Goal: Communication & Community: Answer question/provide support

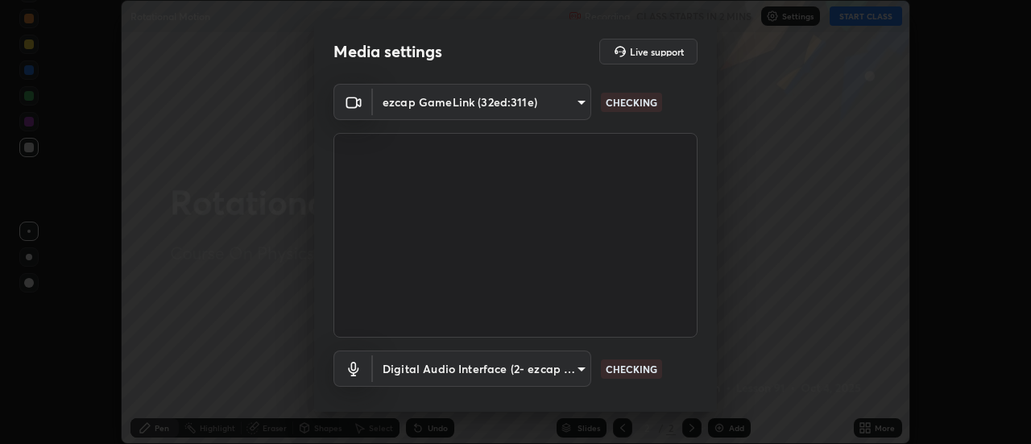
scroll to position [62, 0]
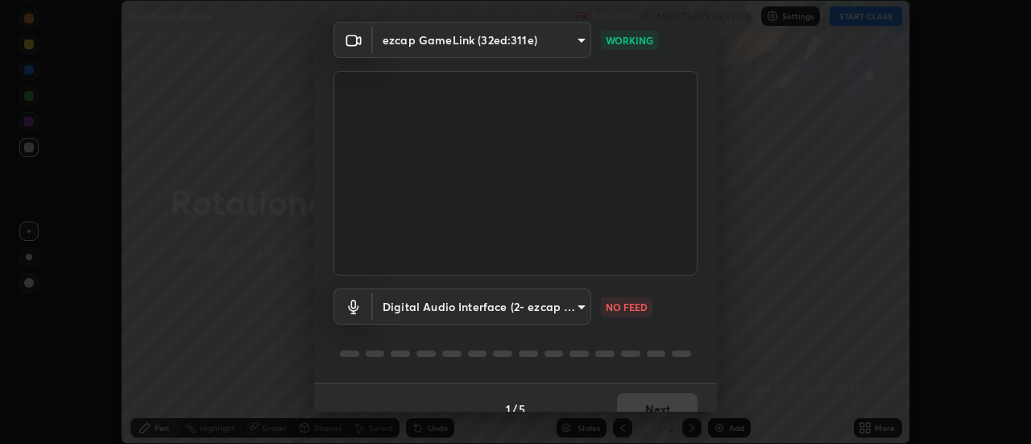
click at [576, 309] on body "Erase all Rotational Motion Recording CLASS STARTS IN 1 MIN Settings START CLAS…" at bounding box center [515, 222] width 1031 height 444
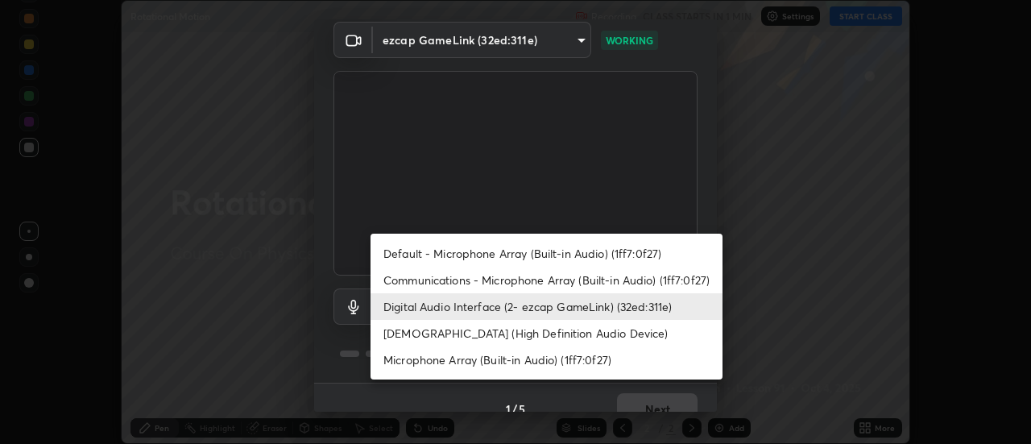
click at [548, 304] on li "Digital Audio Interface (2- ezcap GameLink) (32ed:311e)" at bounding box center [546, 306] width 352 height 27
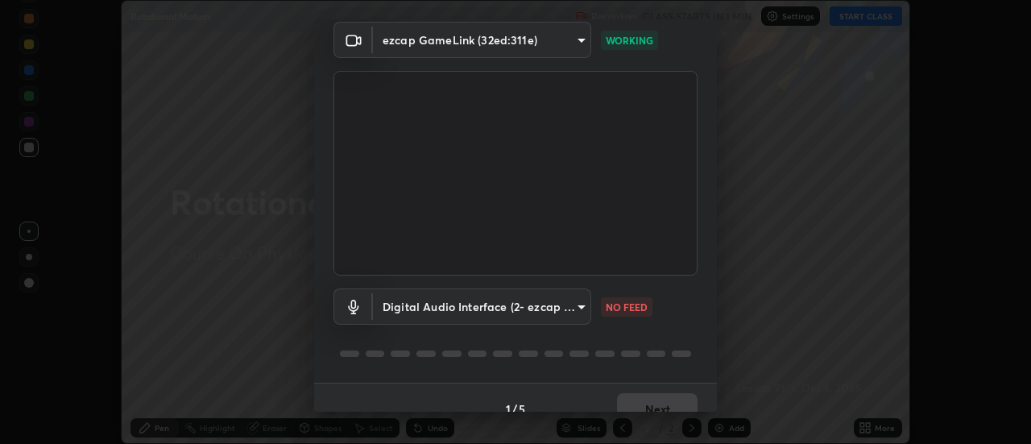
click at [557, 308] on body "Erase all Rotational Motion Recording CLASS STARTS IN 1 MIN Settings START CLAS…" at bounding box center [515, 222] width 1031 height 444
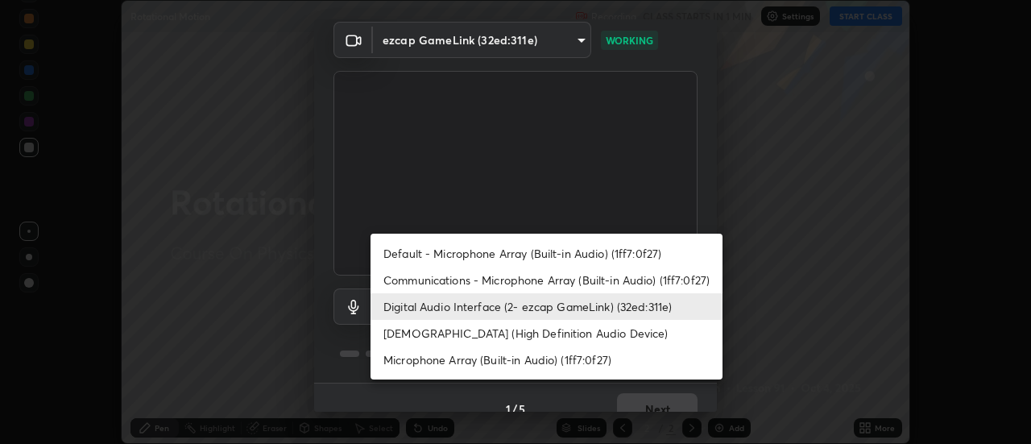
click at [508, 334] on li "[DEMOGRAPHIC_DATA] (High Definition Audio Device)" at bounding box center [546, 333] width 352 height 27
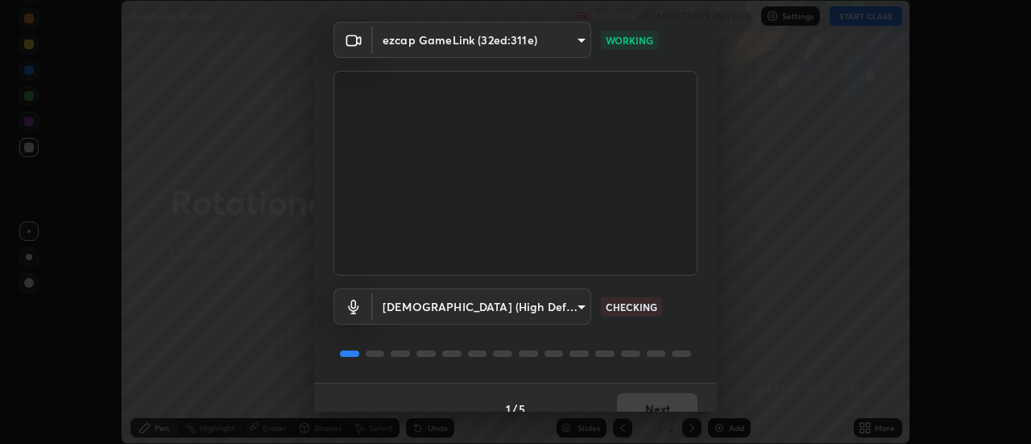
click at [507, 304] on body "Erase all Rotational Motion Recording CLASS STARTS IN 1 MIN Settings START CLAS…" at bounding box center [515, 222] width 1031 height 444
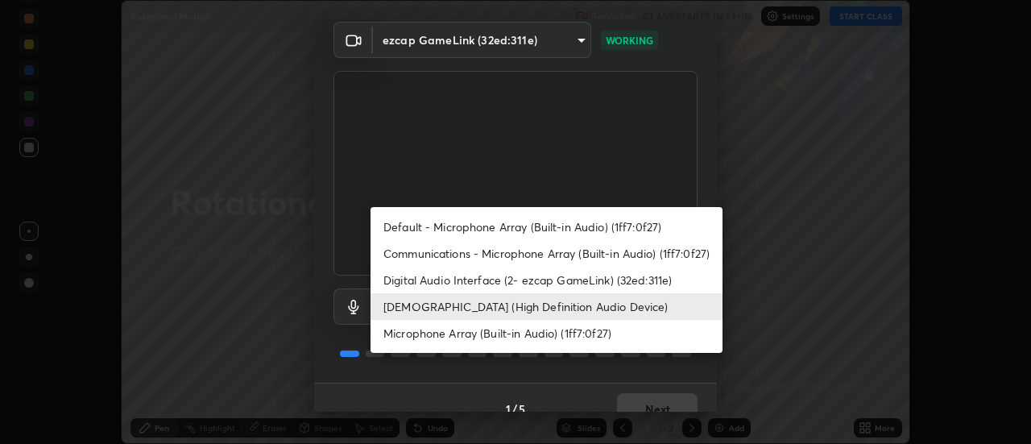
click at [485, 254] on li "Communications - Microphone Array (Built-in Audio) (1ff7:0f27)" at bounding box center [546, 253] width 352 height 27
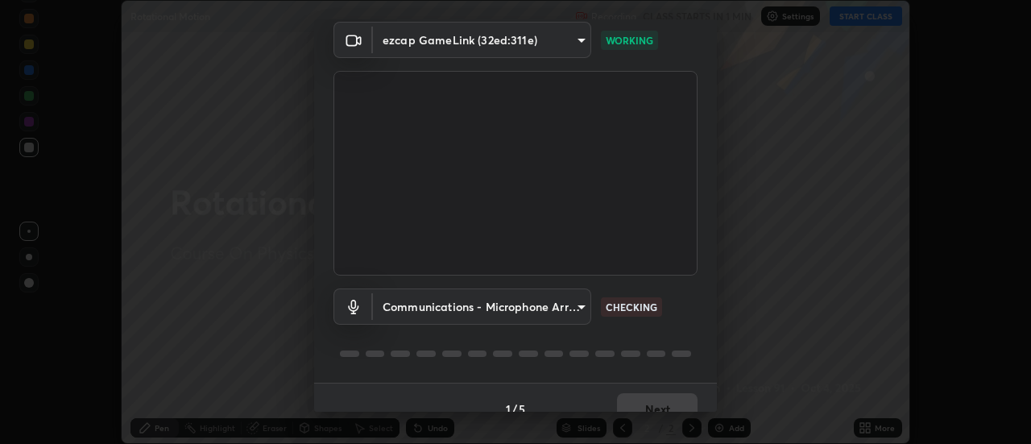
click at [523, 311] on body "Erase all Rotational Motion Recording CLASS STARTS IN 1 MIN Settings START CLAS…" at bounding box center [515, 222] width 1031 height 444
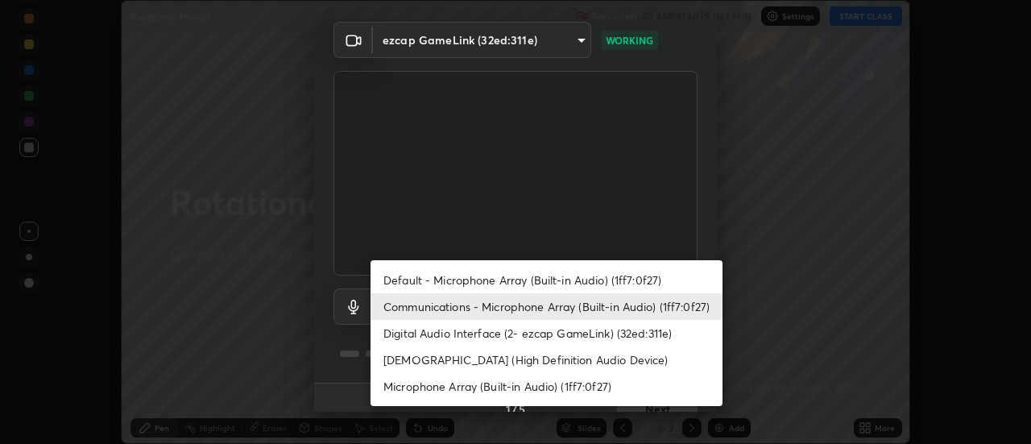
click at [488, 283] on li "Default - Microphone Array (Built-in Audio) (1ff7:0f27)" at bounding box center [546, 280] width 352 height 27
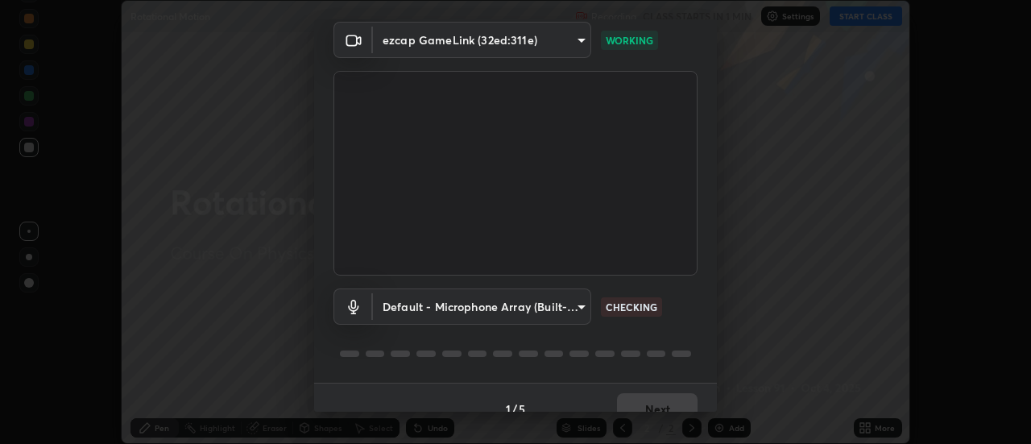
click at [517, 315] on body "Erase all Rotational Motion Recording CLASS STARTS IN 1 MIN Settings START CLAS…" at bounding box center [515, 222] width 1031 height 444
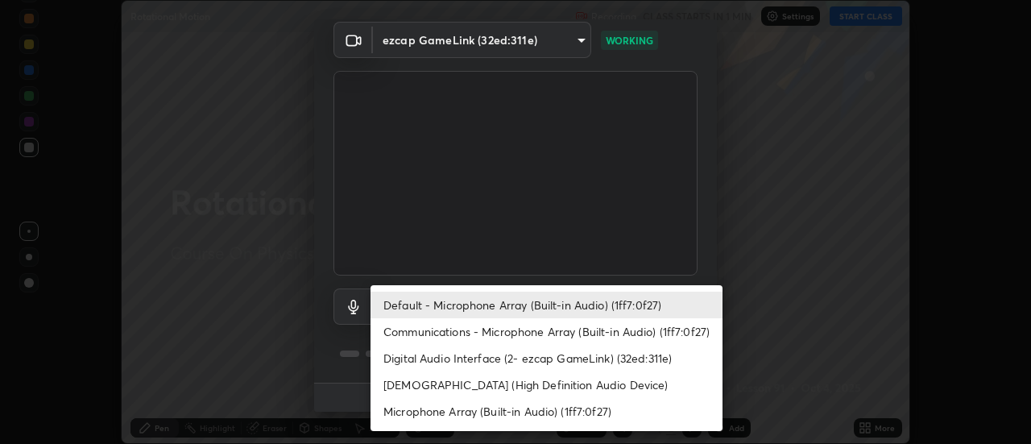
click at [469, 411] on li "Microphone Array (Built-in Audio) (1ff7:0f27)" at bounding box center [546, 411] width 352 height 27
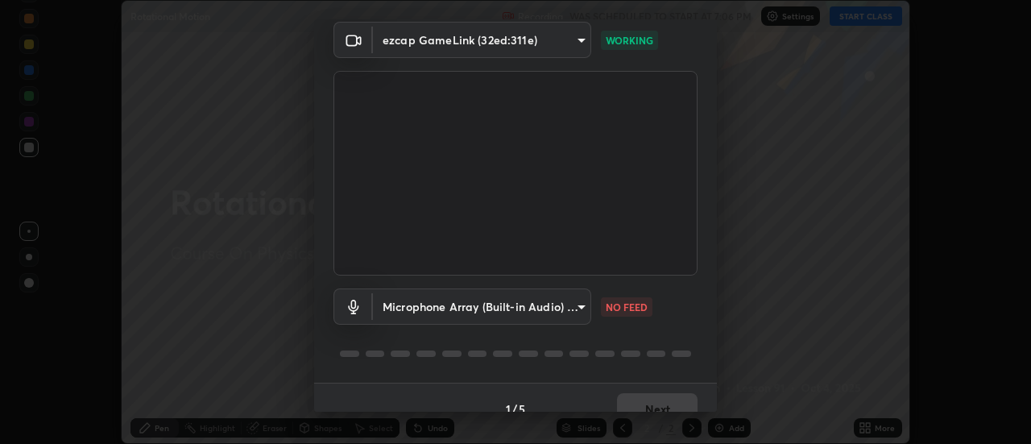
click at [542, 308] on body "Erase all Rotational Motion Recording WAS SCHEDULED TO START AT 7:06 PM Setting…" at bounding box center [515, 222] width 1031 height 444
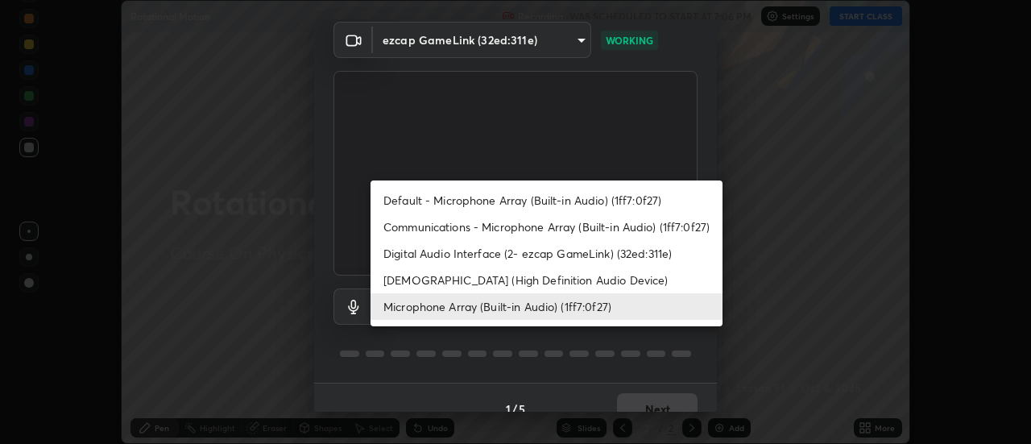
click at [504, 283] on li "[DEMOGRAPHIC_DATA] (High Definition Audio Device)" at bounding box center [546, 280] width 352 height 27
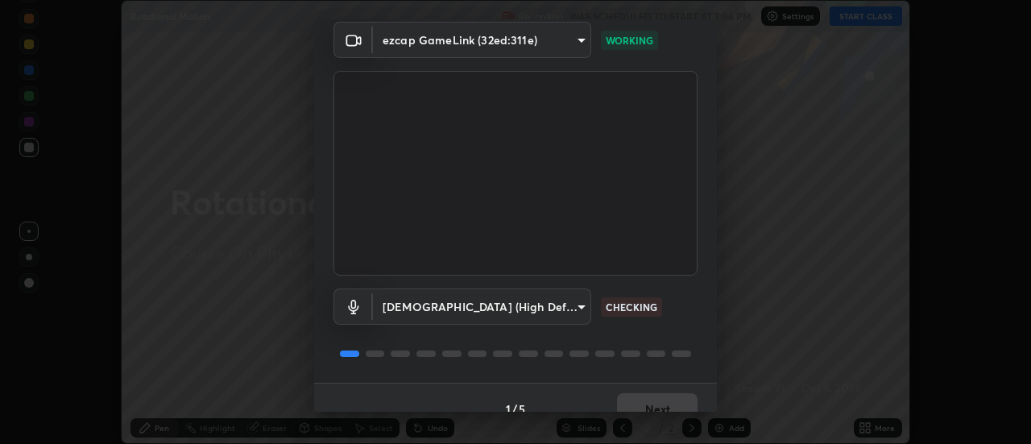
click at [514, 304] on body "Erase all Rotational Motion Recording WAS SCHEDULED TO START AT 7:06 PM Setting…" at bounding box center [515, 222] width 1031 height 444
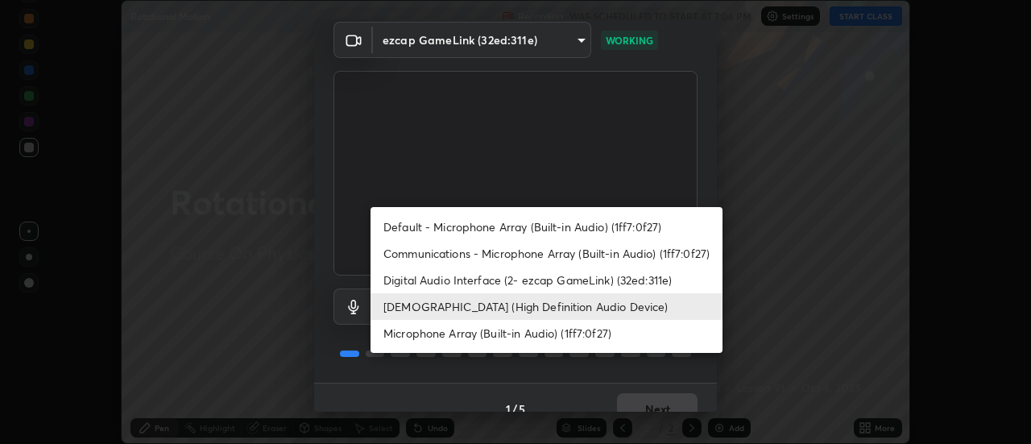
click at [485, 280] on li "Digital Audio Interface (2- ezcap GameLink) (32ed:311e)" at bounding box center [546, 280] width 352 height 27
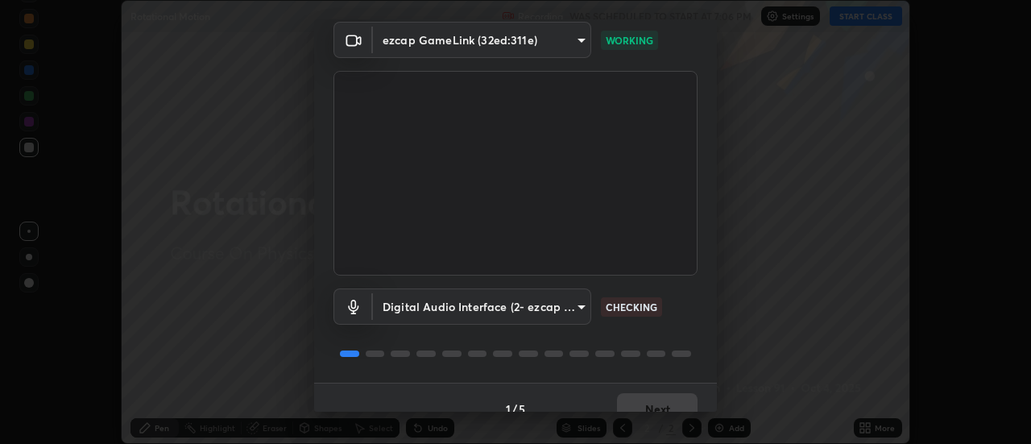
type input "d0298e159ca0a414ac8e5f66b7a0f1bcdb3475c9a4f438ce5049ee234dc9bdb2"
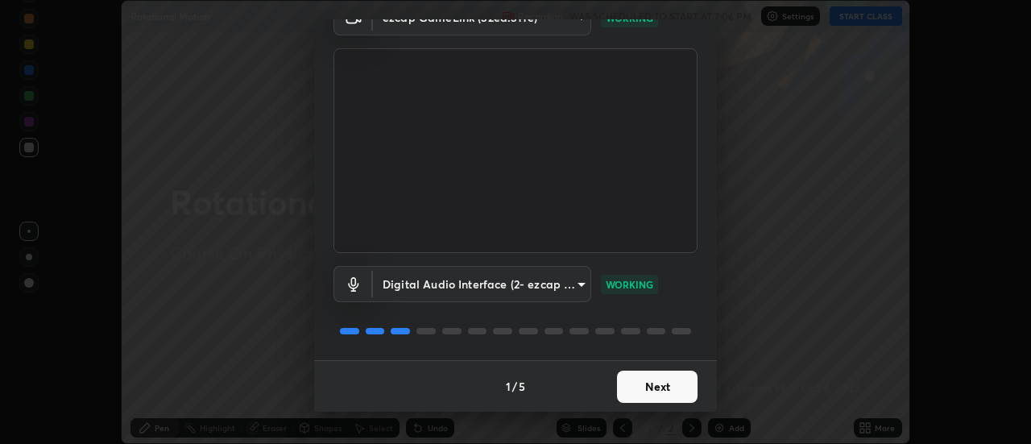
click at [632, 392] on button "Next" at bounding box center [657, 386] width 81 height 32
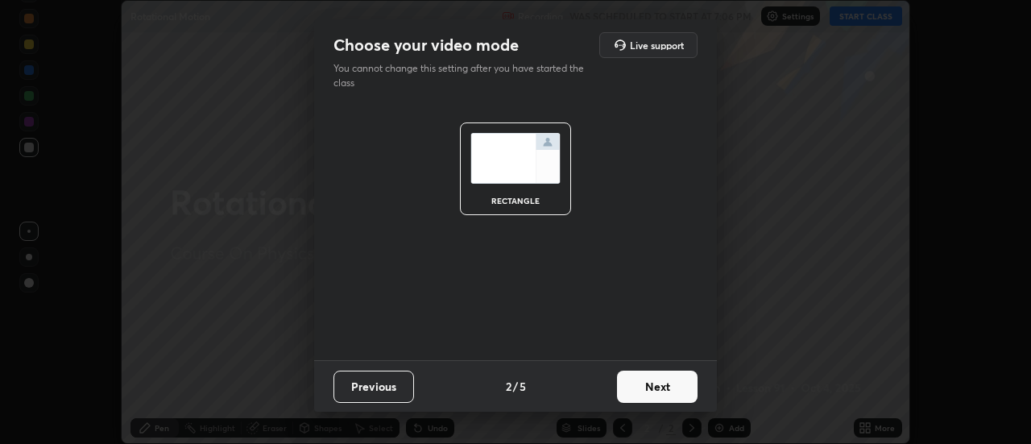
click at [638, 393] on button "Next" at bounding box center [657, 386] width 81 height 32
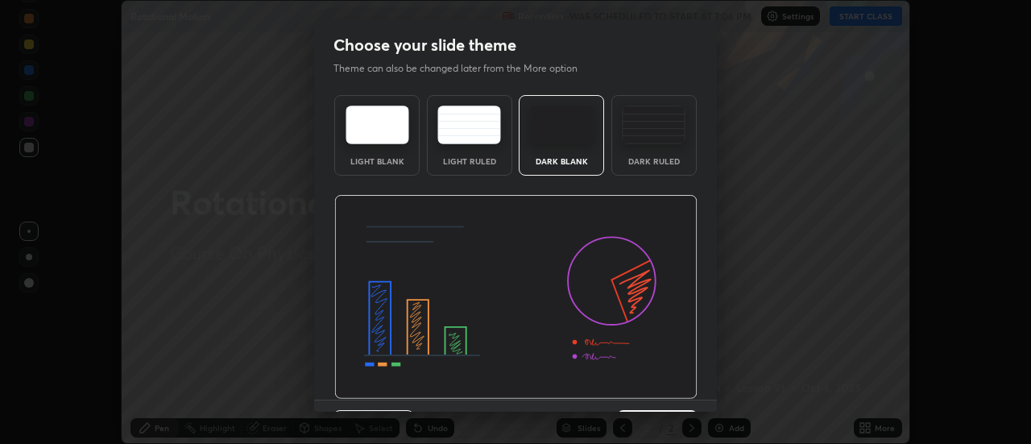
click at [644, 399] on div "Previous 3 / 5 Next" at bounding box center [515, 425] width 403 height 52
click at [644, 411] on button "Next" at bounding box center [657, 426] width 81 height 32
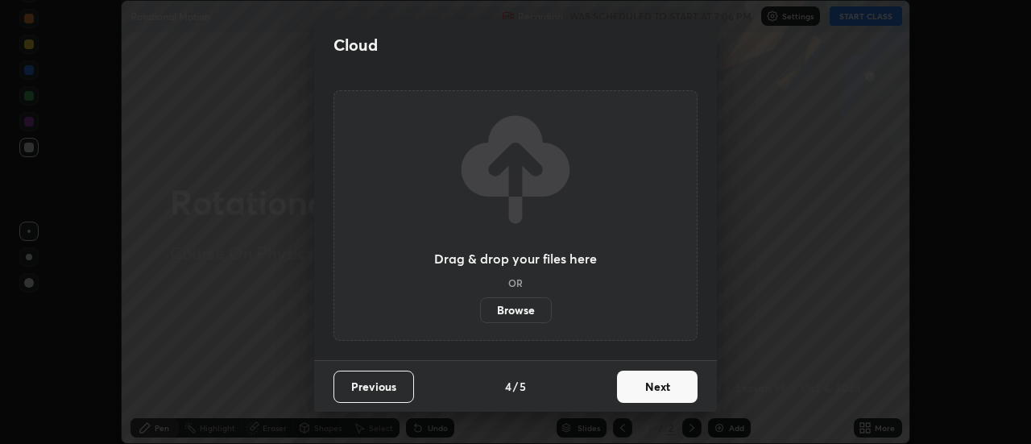
click at [639, 385] on button "Next" at bounding box center [657, 386] width 81 height 32
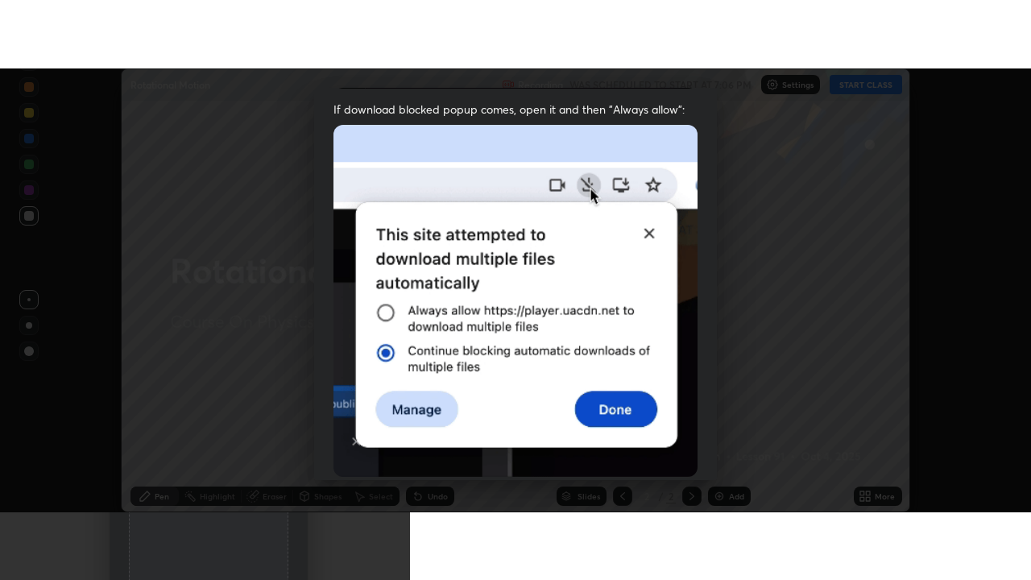
scroll to position [413, 0]
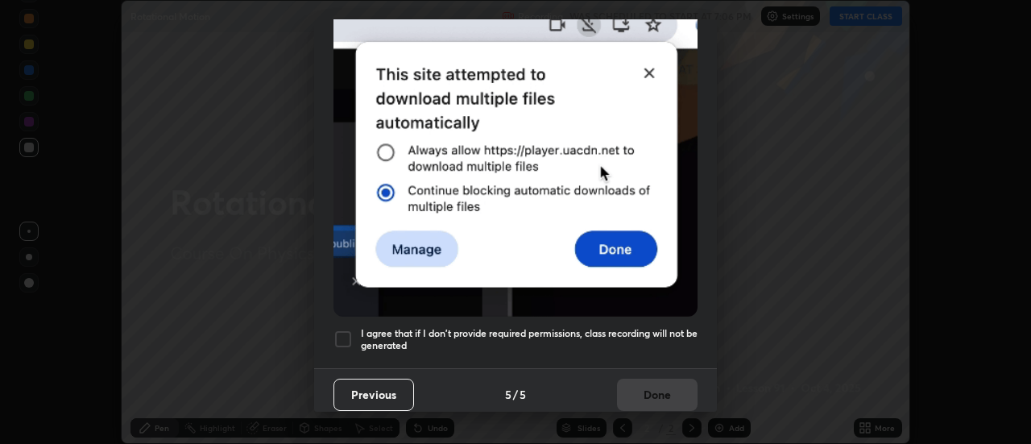
click at [345, 333] on div at bounding box center [342, 338] width 19 height 19
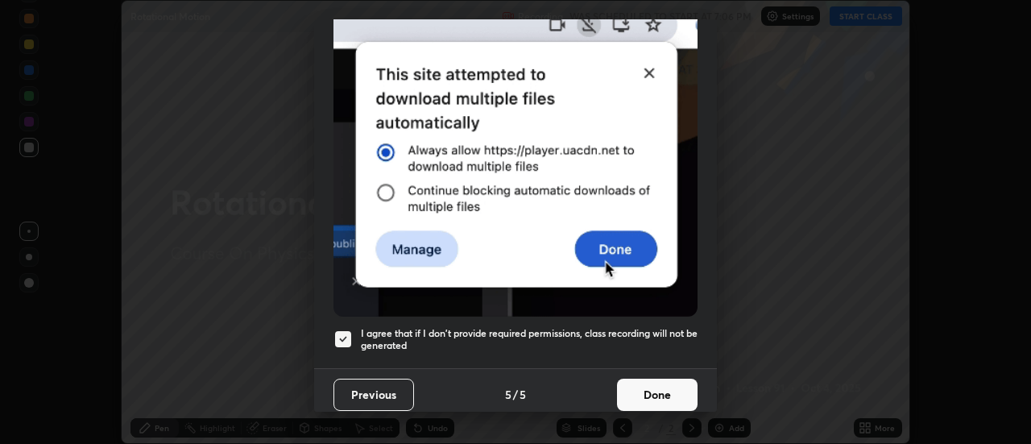
click at [639, 383] on button "Done" at bounding box center [657, 394] width 81 height 32
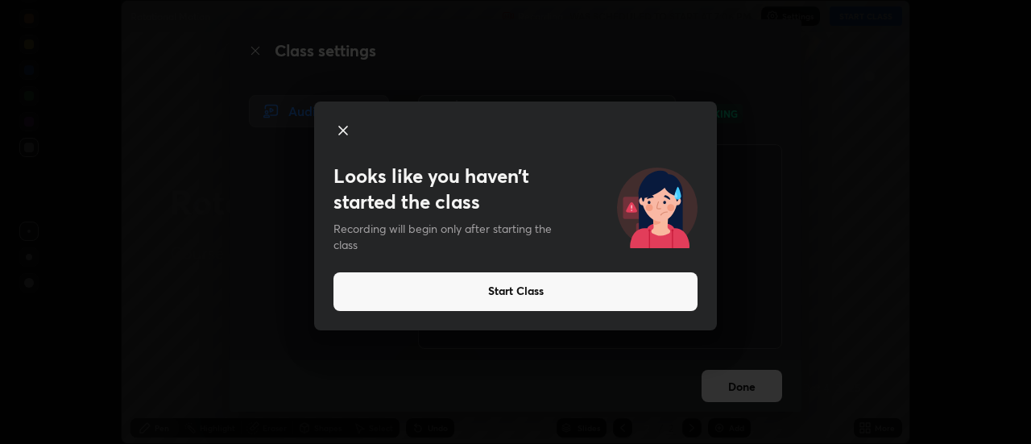
click at [513, 293] on button "Start Class" at bounding box center [515, 291] width 364 height 39
click at [517, 297] on button "Start Class" at bounding box center [515, 291] width 364 height 39
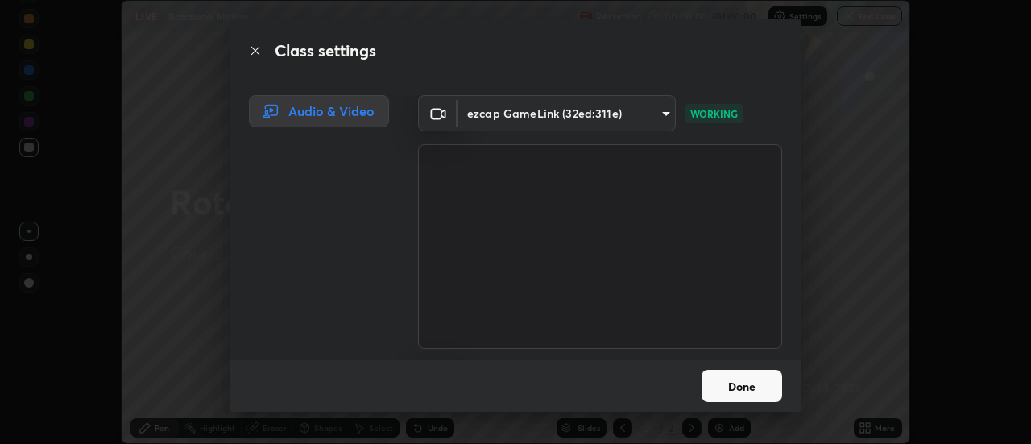
click at [735, 384] on button "Done" at bounding box center [741, 386] width 81 height 32
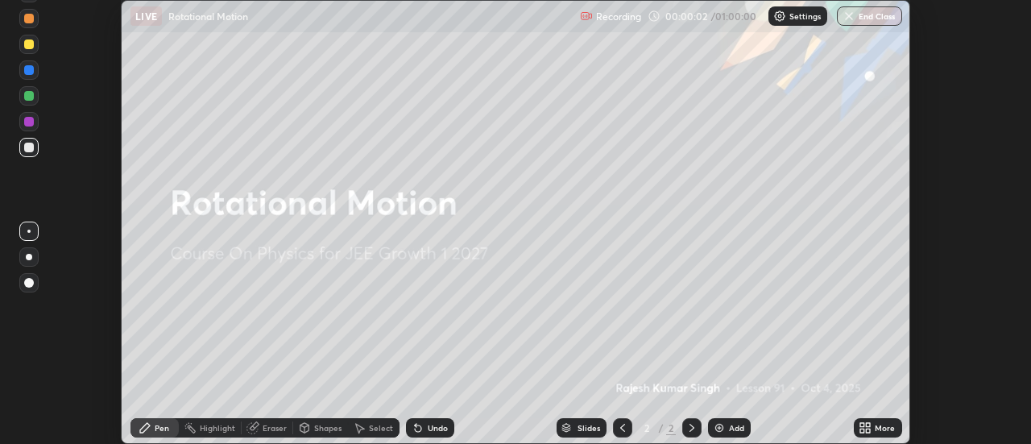
click at [734, 432] on div "Add" at bounding box center [736, 428] width 15 height 8
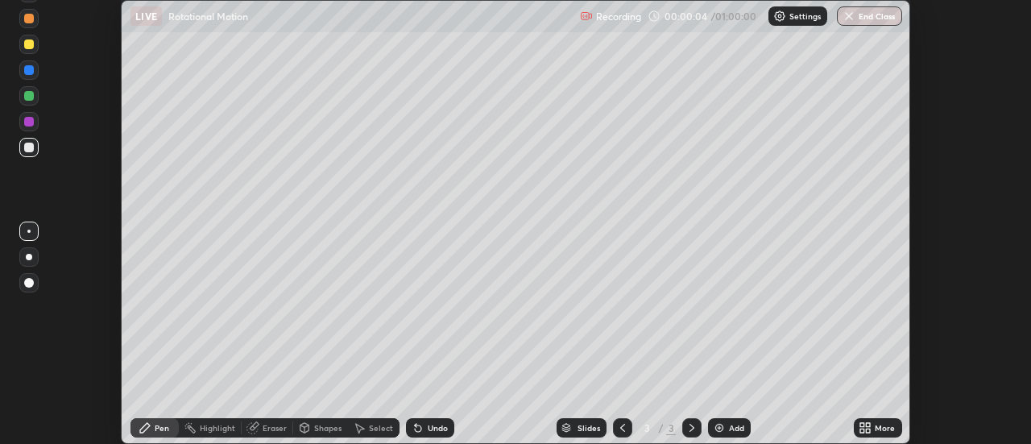
click at [31, 46] on div at bounding box center [29, 44] width 10 height 10
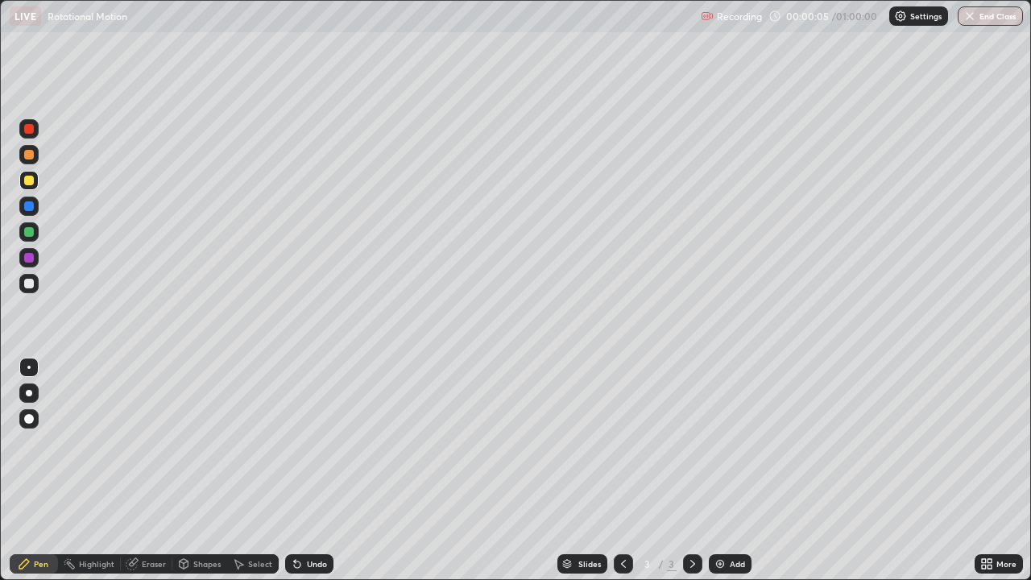
scroll to position [580, 1031]
click at [31, 282] on div at bounding box center [29, 284] width 10 height 10
click at [315, 443] on div "Undo" at bounding box center [317, 564] width 20 height 8
click at [30, 282] on div at bounding box center [29, 284] width 10 height 10
click at [734, 443] on div "Add" at bounding box center [736, 564] width 15 height 8
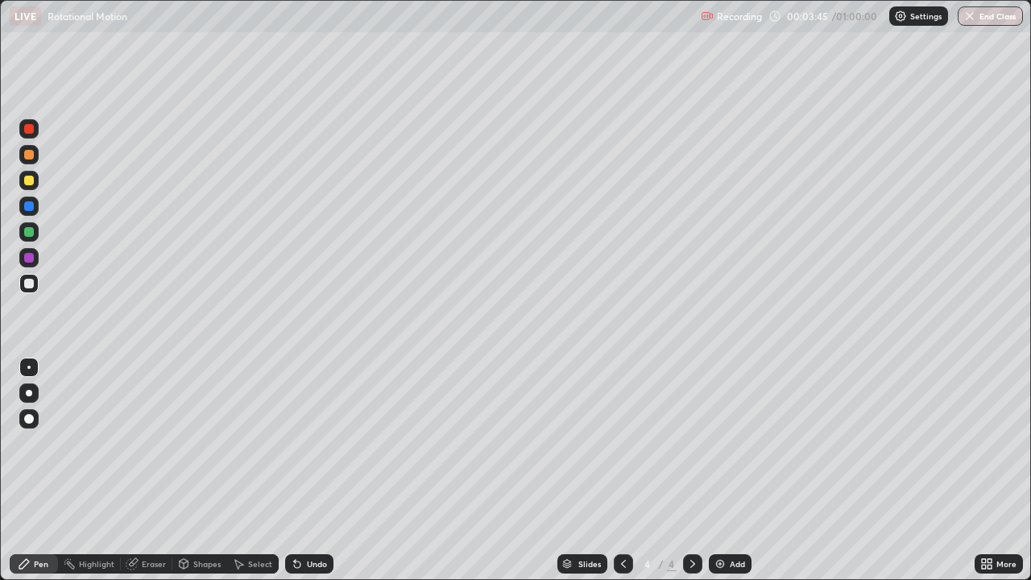
click at [29, 184] on div at bounding box center [29, 181] width 10 height 10
click at [27, 279] on div at bounding box center [29, 284] width 10 height 10
click at [729, 443] on div "Add" at bounding box center [736, 564] width 15 height 8
click at [624, 443] on icon at bounding box center [623, 563] width 13 height 13
click at [630, 443] on div at bounding box center [623, 563] width 19 height 19
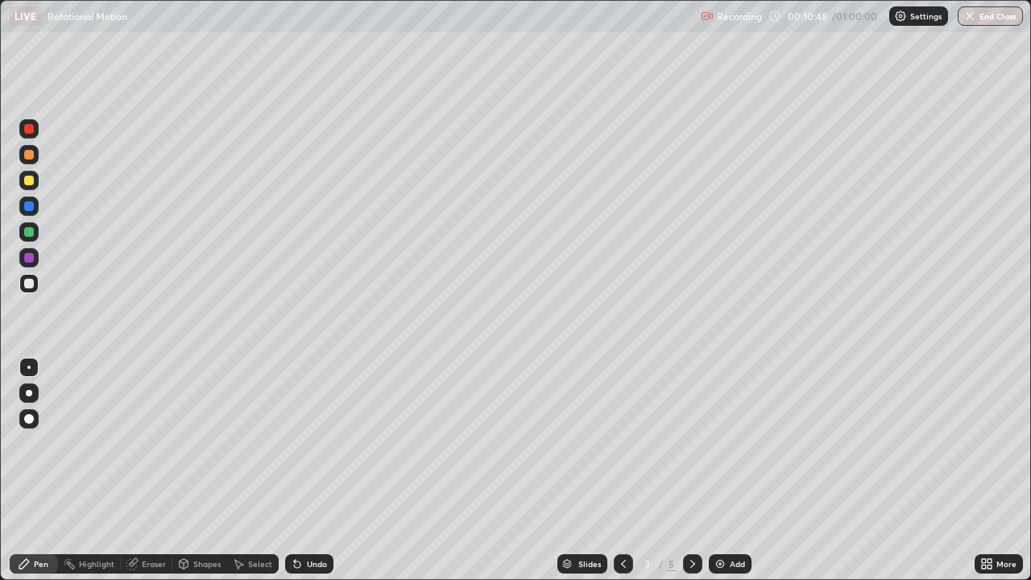
click at [697, 443] on icon at bounding box center [692, 563] width 13 height 13
click at [629, 443] on div at bounding box center [623, 563] width 19 height 19
click at [691, 443] on icon at bounding box center [692, 563] width 13 height 13
click at [622, 443] on icon at bounding box center [623, 563] width 13 height 13
click at [697, 443] on div at bounding box center [692, 563] width 19 height 19
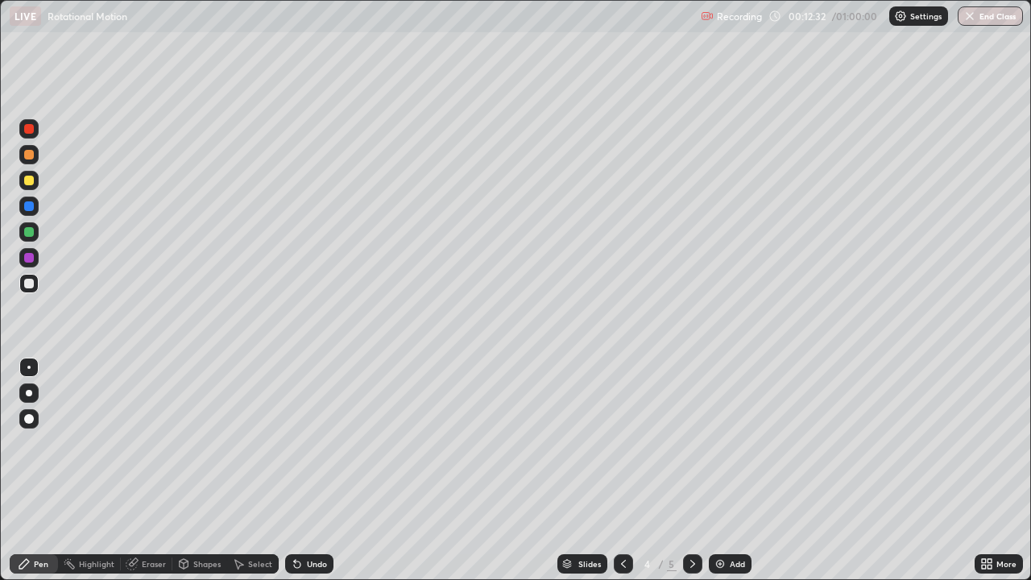
click at [319, 443] on div "Undo" at bounding box center [317, 564] width 20 height 8
click at [732, 443] on div "Add" at bounding box center [736, 564] width 15 height 8
click at [27, 181] on div at bounding box center [29, 181] width 10 height 10
click at [161, 443] on div "Eraser" at bounding box center [154, 564] width 24 height 8
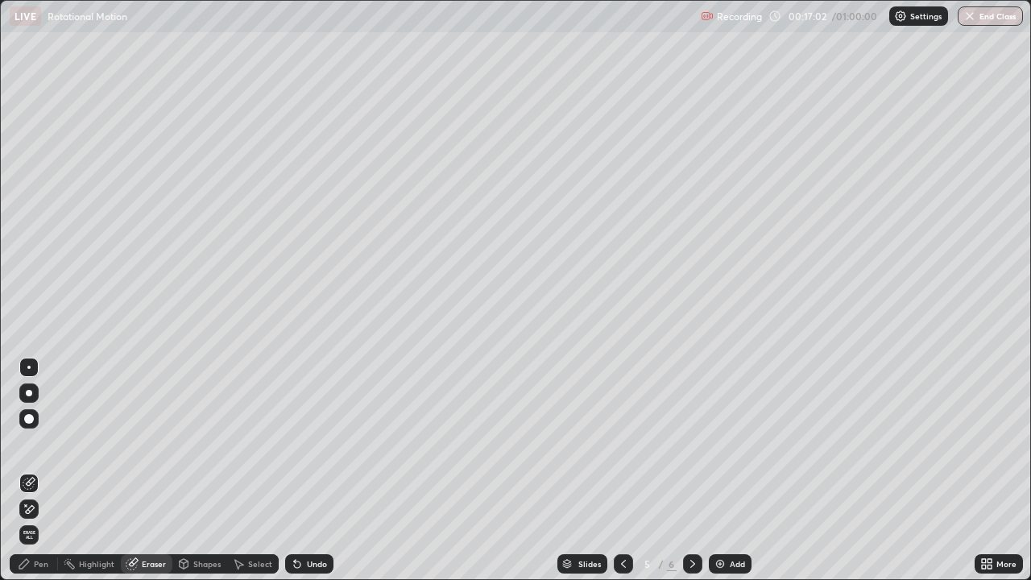
click at [33, 443] on icon at bounding box center [29, 509] width 13 height 14
click at [48, 443] on div "Pen" at bounding box center [34, 563] width 48 height 19
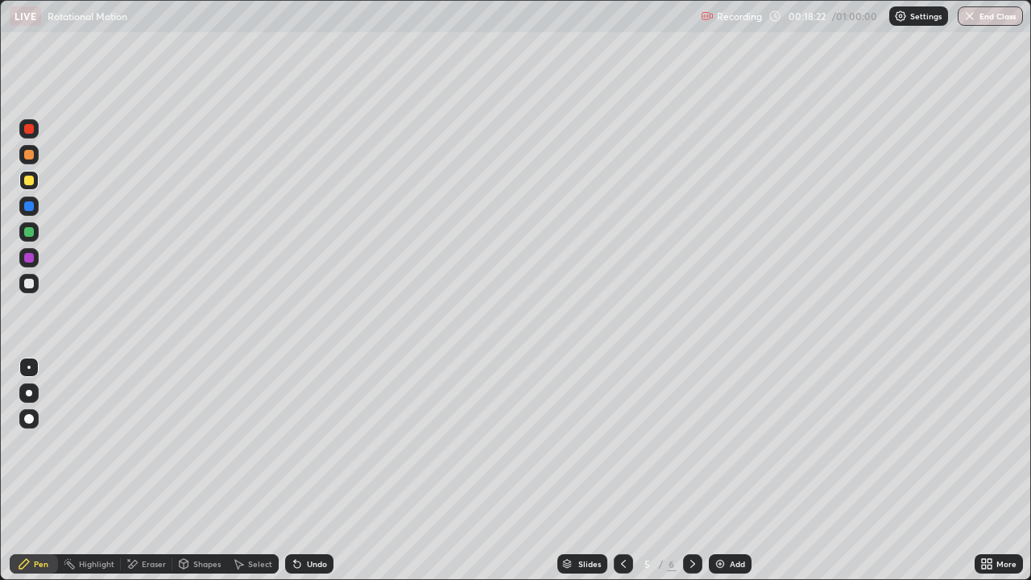
click at [743, 443] on div "Add" at bounding box center [730, 563] width 43 height 19
click at [31, 287] on div at bounding box center [29, 284] width 10 height 10
click at [204, 443] on div "Shapes" at bounding box center [206, 564] width 27 height 8
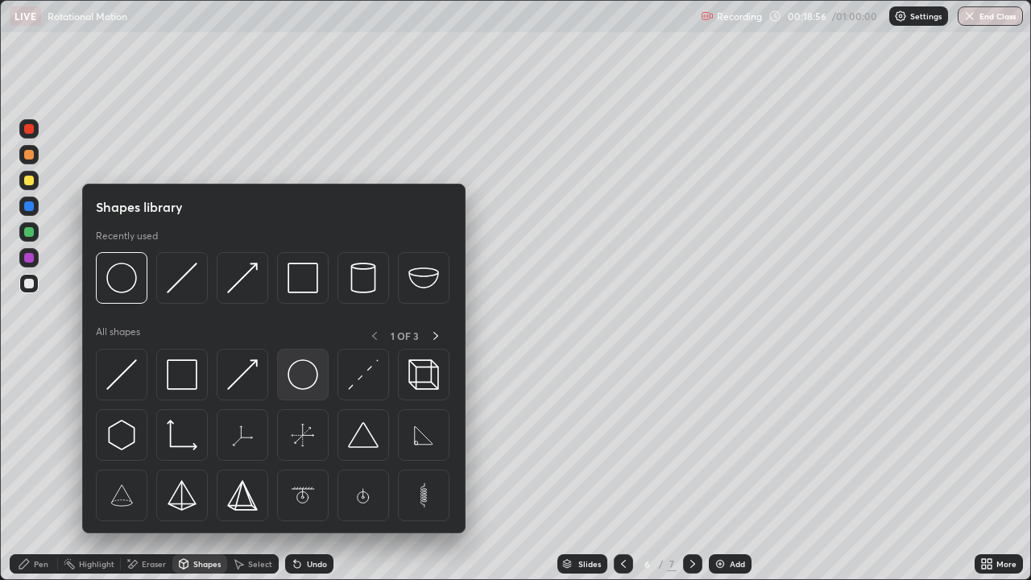
click at [300, 379] on img at bounding box center [302, 374] width 31 height 31
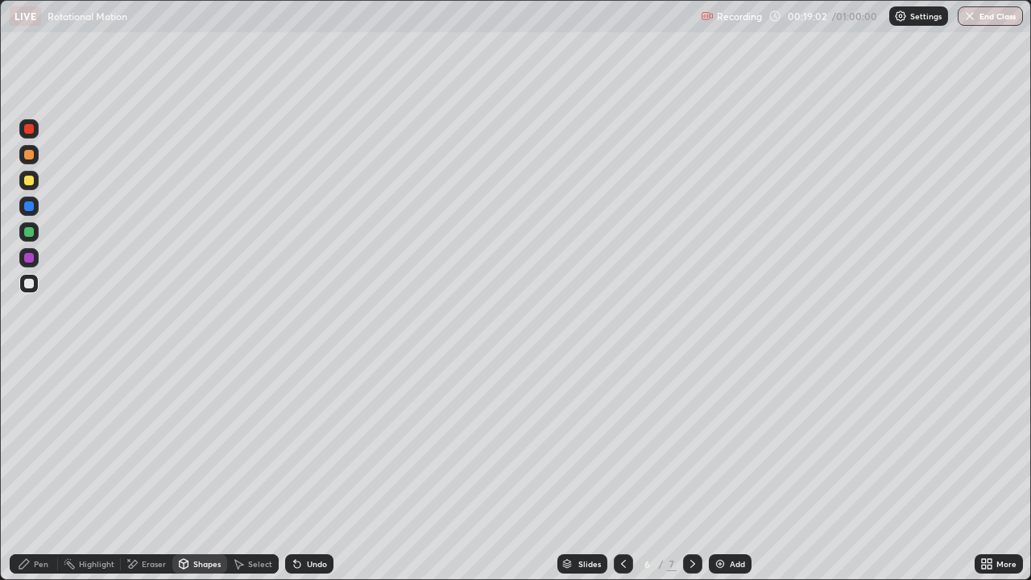
click at [48, 443] on div "Pen" at bounding box center [34, 563] width 48 height 19
click at [316, 443] on div "Undo" at bounding box center [317, 564] width 20 height 8
click at [311, 443] on div "Undo" at bounding box center [309, 563] width 48 height 19
click at [317, 443] on div "Undo" at bounding box center [317, 564] width 20 height 8
click at [152, 443] on div "Eraser" at bounding box center [154, 564] width 24 height 8
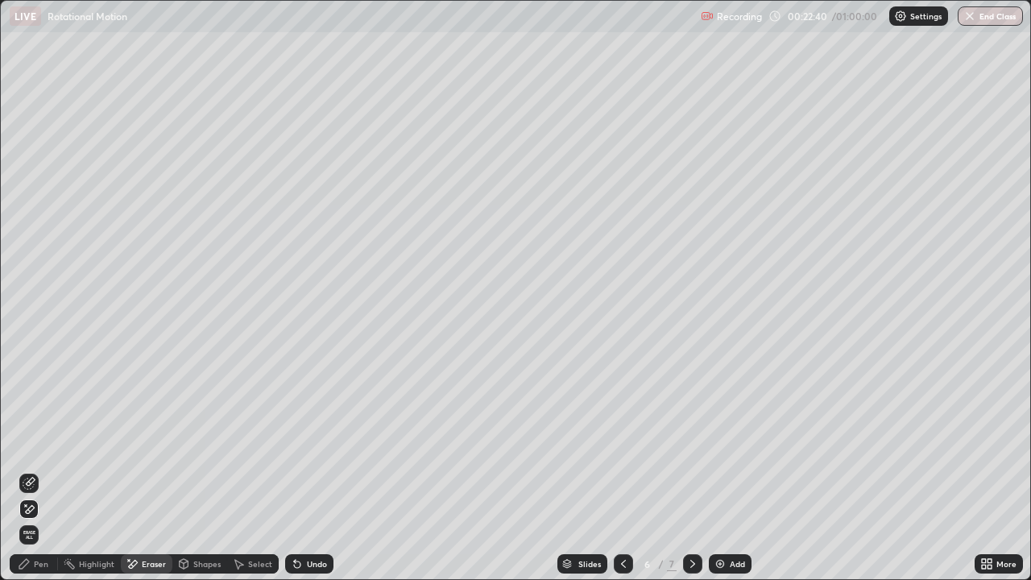
click at [155, 443] on div "Eraser" at bounding box center [147, 563] width 52 height 19
click at [46, 443] on div "Pen" at bounding box center [41, 564] width 14 height 8
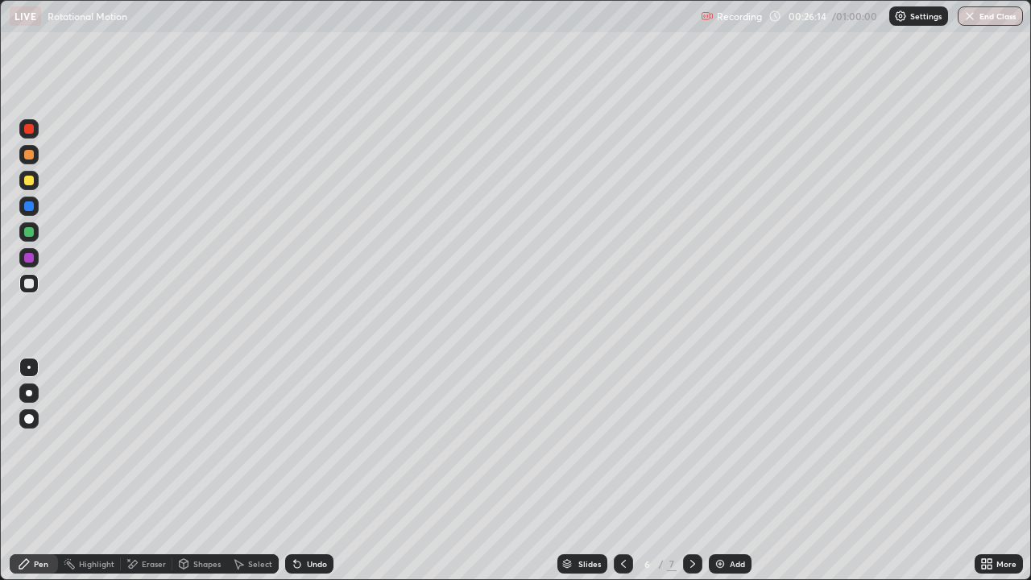
click at [852, 443] on div "Slides 6 / 7 Add" at bounding box center [653, 564] width 641 height 32
click at [983, 13] on button "End Class" at bounding box center [989, 15] width 65 height 19
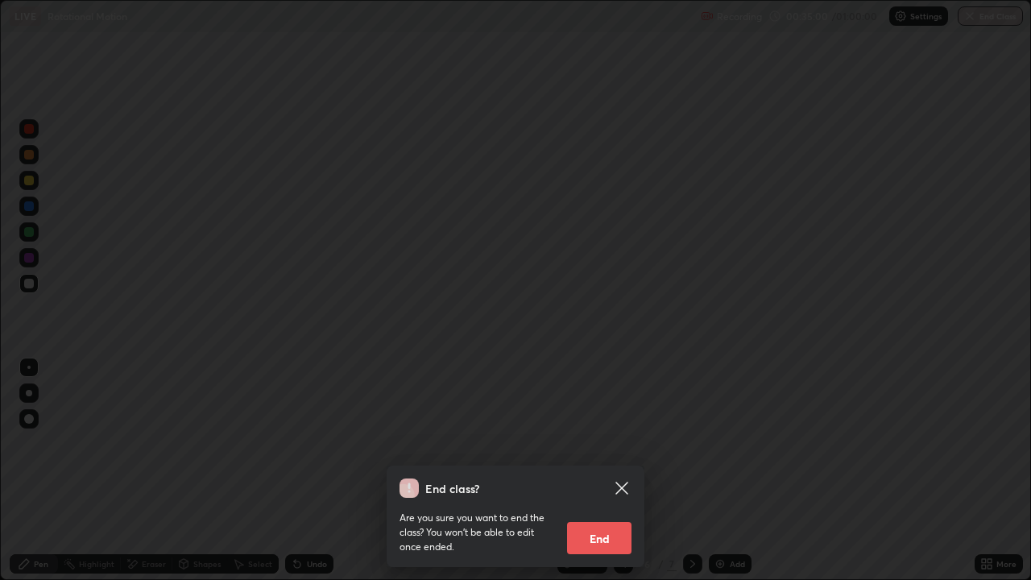
click at [605, 443] on button "End" at bounding box center [599, 538] width 64 height 32
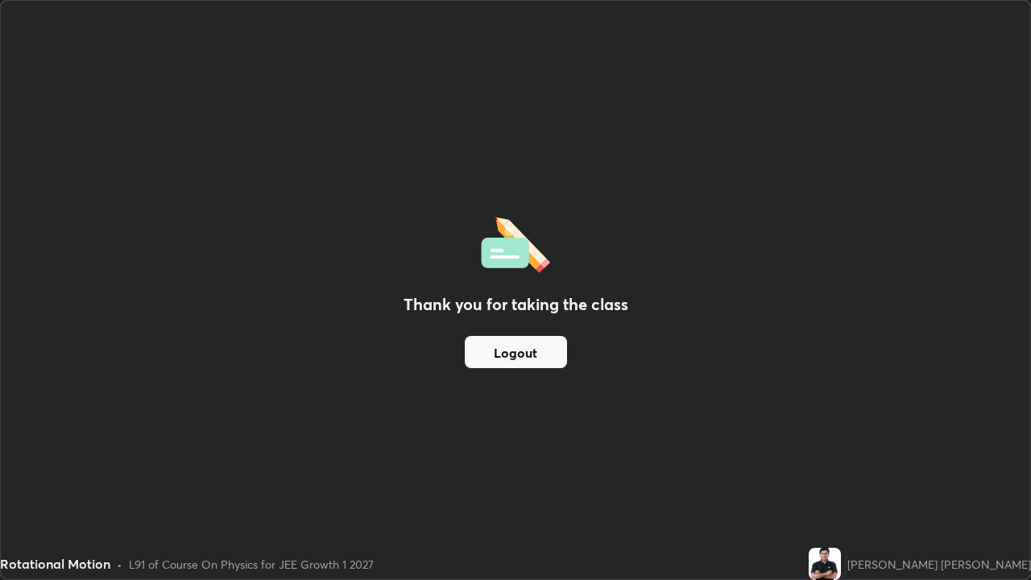
click at [518, 352] on button "Logout" at bounding box center [516, 352] width 102 height 32
click at [520, 353] on button "Logout" at bounding box center [516, 352] width 102 height 32
